Goal: Transaction & Acquisition: Purchase product/service

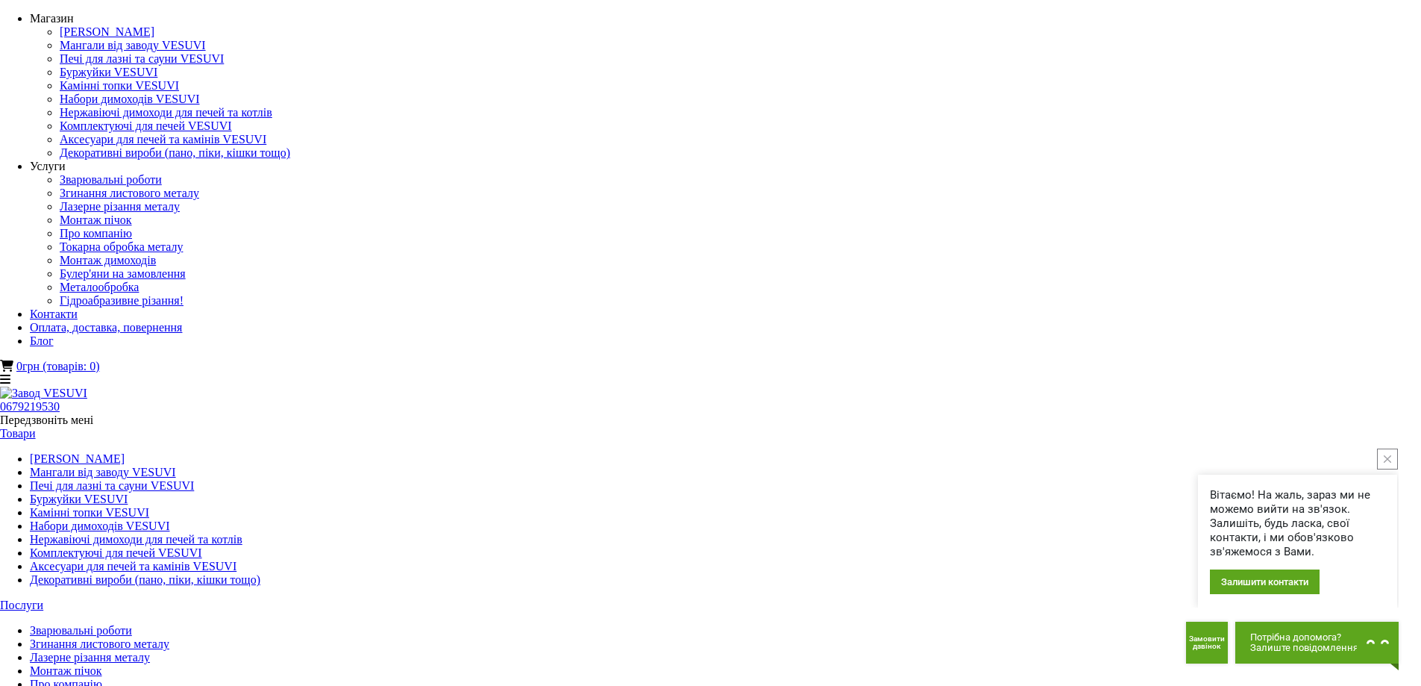
click at [125, 452] on link "[PERSON_NAME]" at bounding box center [77, 458] width 95 height 13
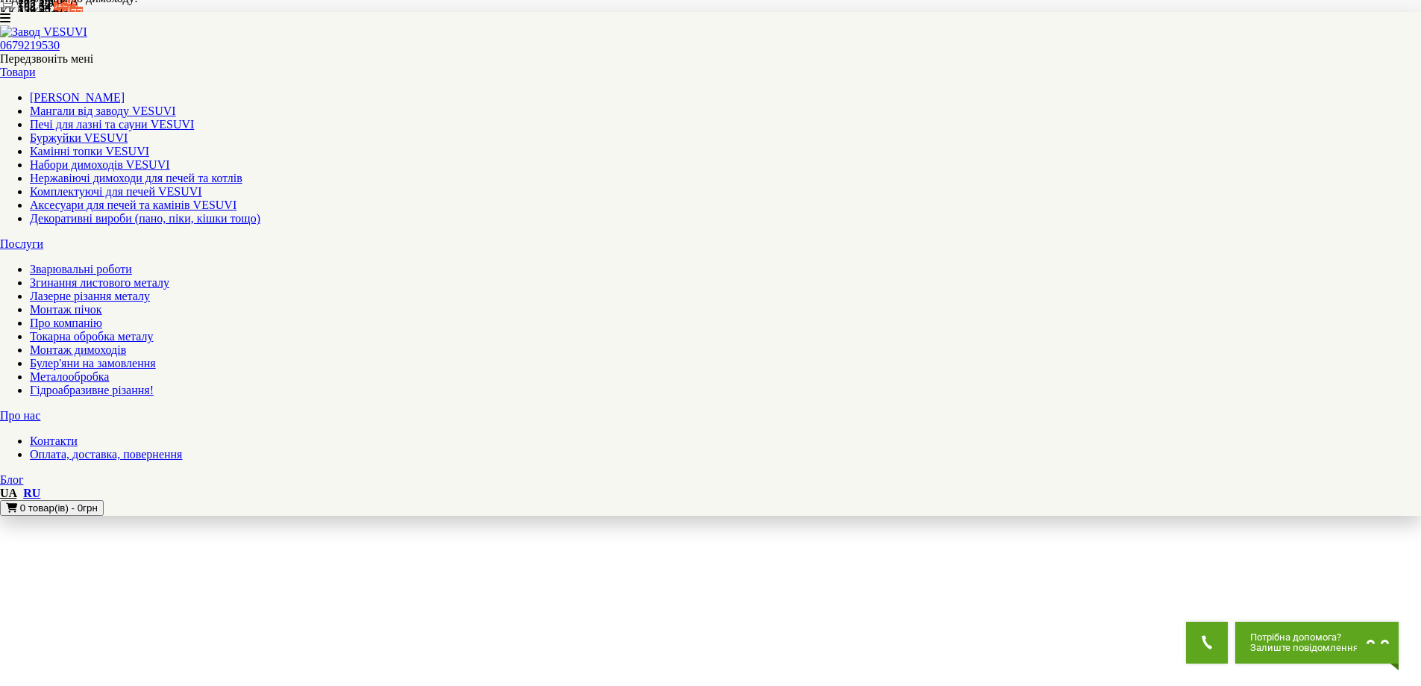
scroll to position [1418, 0]
